Goal: Navigation & Orientation: Find specific page/section

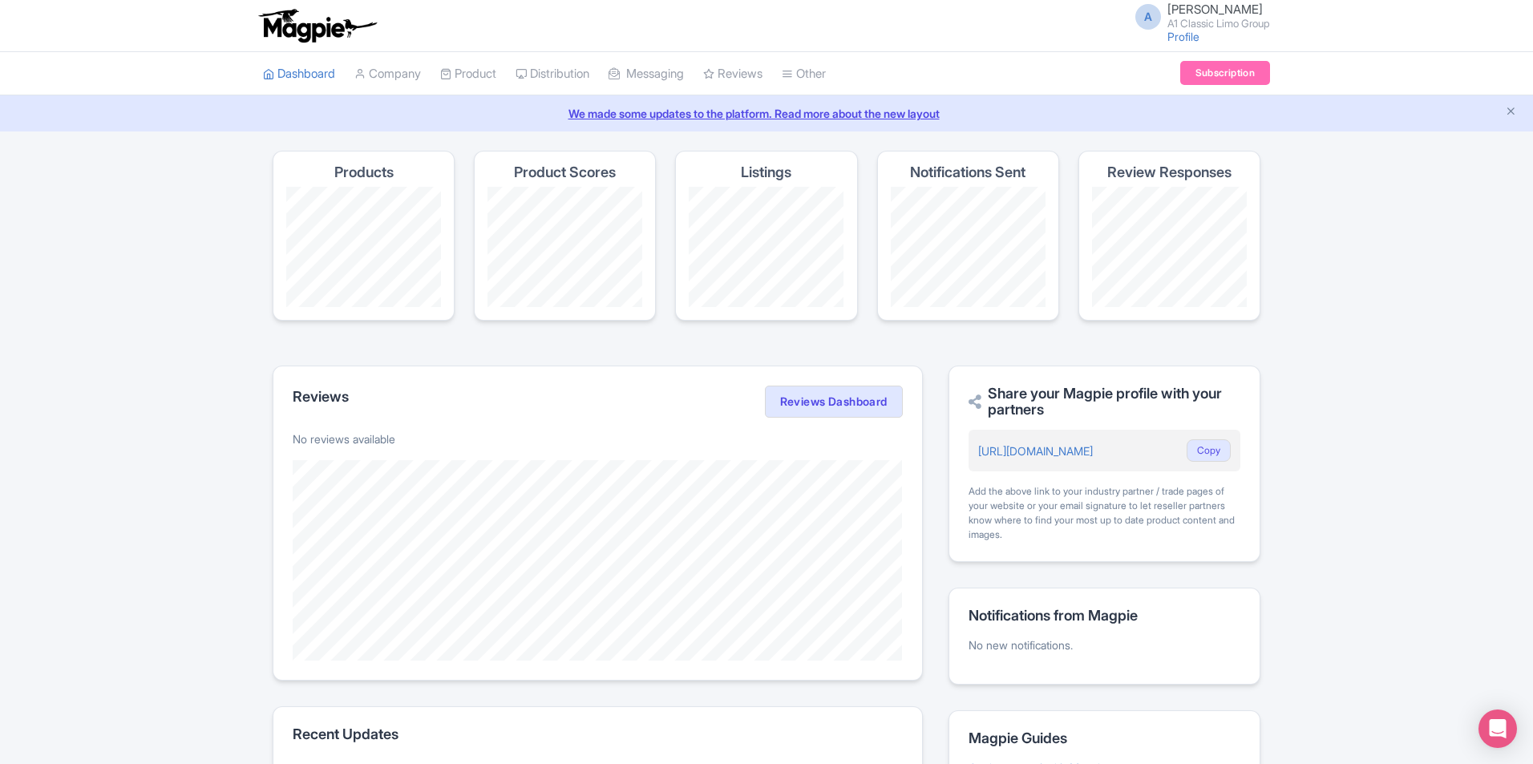
click at [410, 95] on div "We made some updates to the platform. Read more about the new layout" at bounding box center [766, 113] width 1533 height 36
click at [406, 83] on link "Company" at bounding box center [387, 74] width 67 height 44
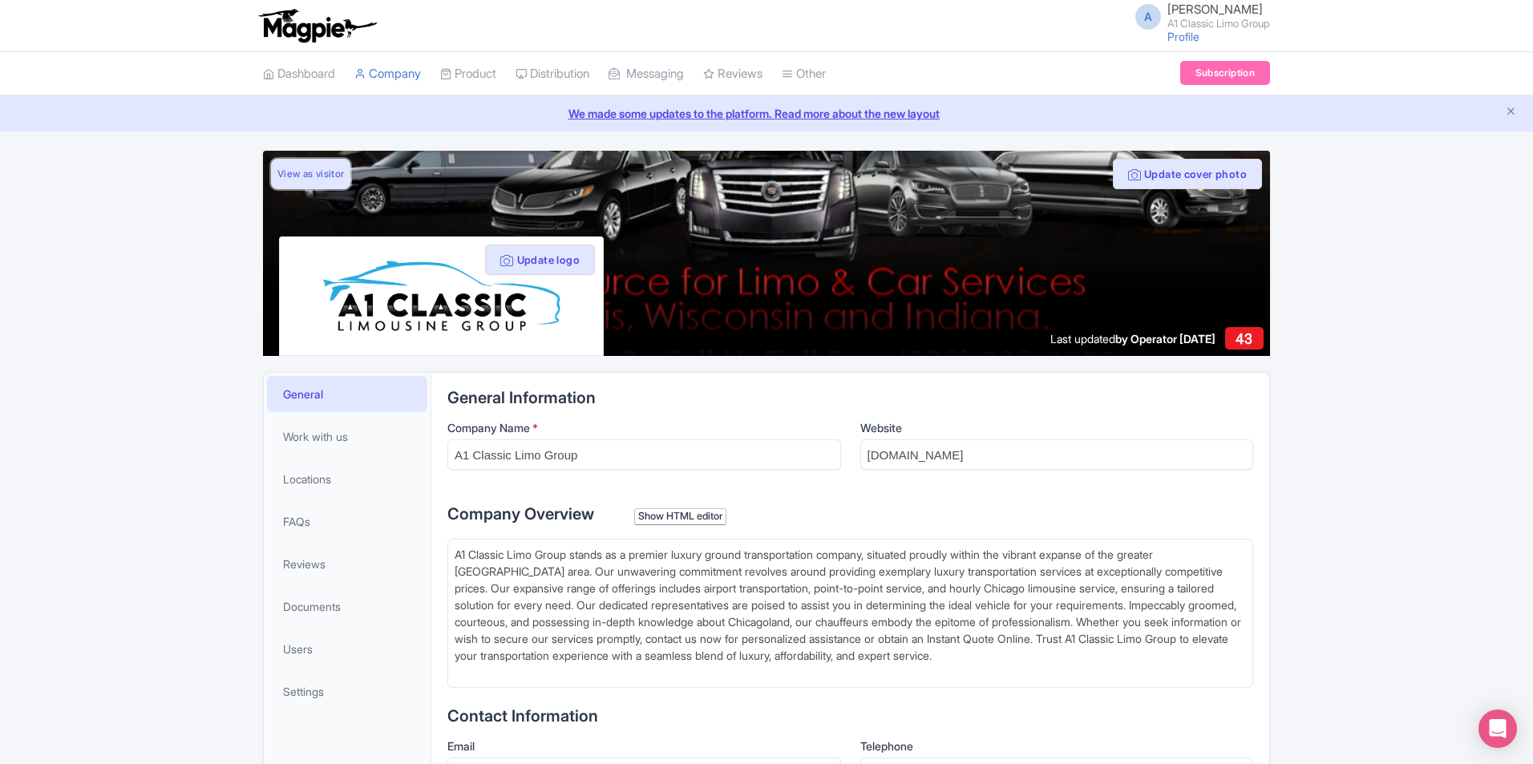
click at [327, 188] on link "View as visitor" at bounding box center [310, 174] width 79 height 30
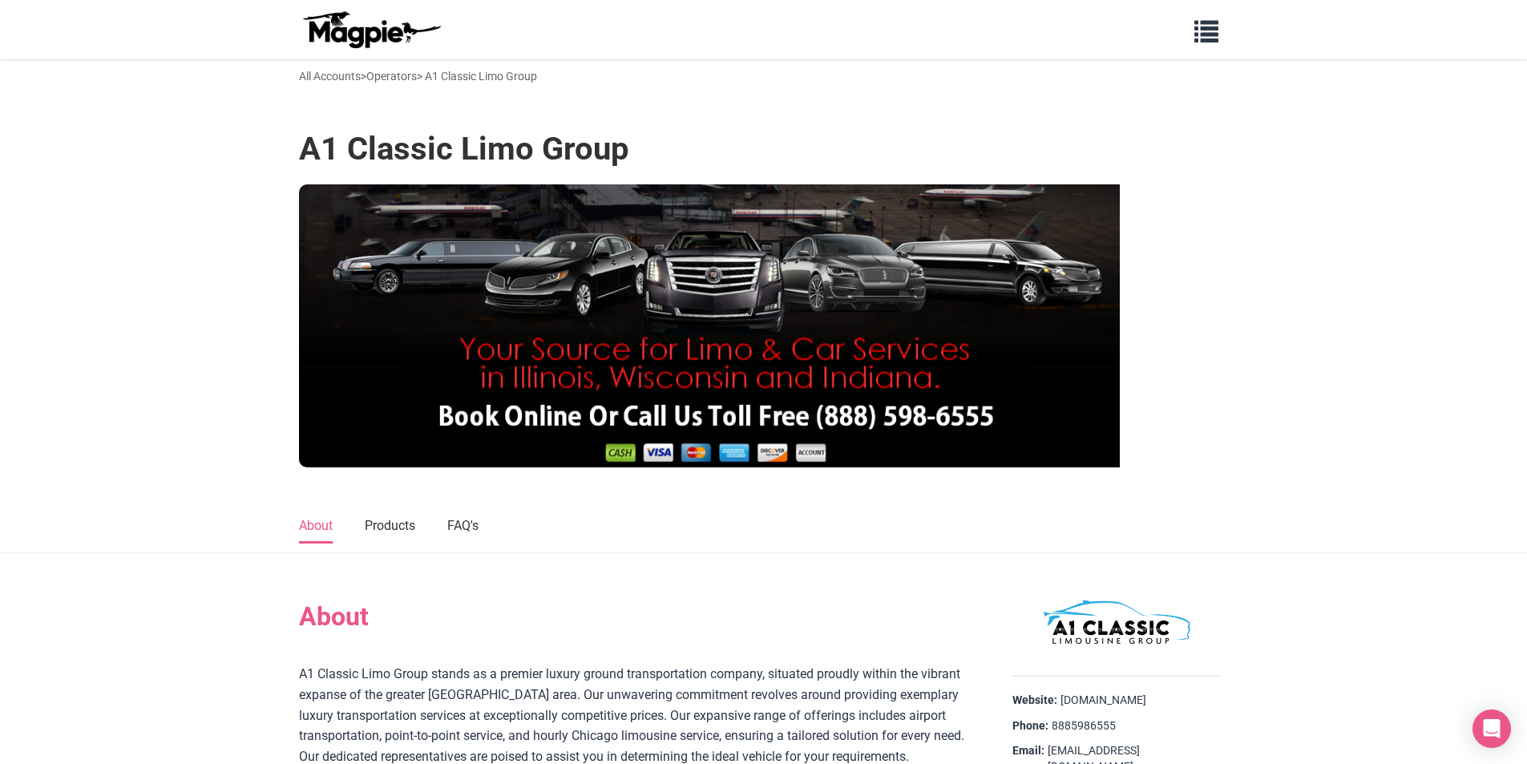
scroll to position [267, 0]
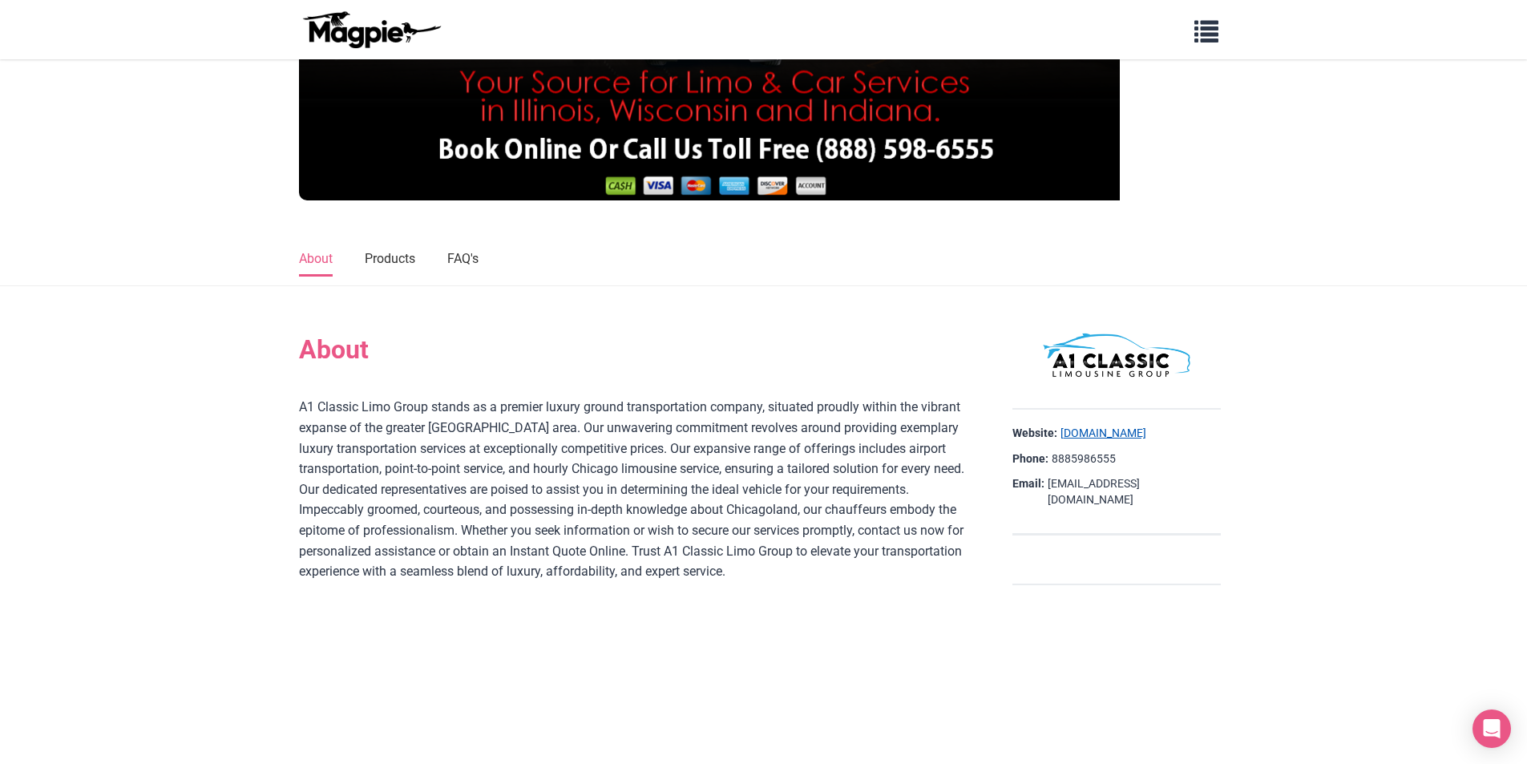
click at [1097, 439] on link "[DOMAIN_NAME]" at bounding box center [1104, 434] width 86 height 16
